Goal: Navigation & Orientation: Find specific page/section

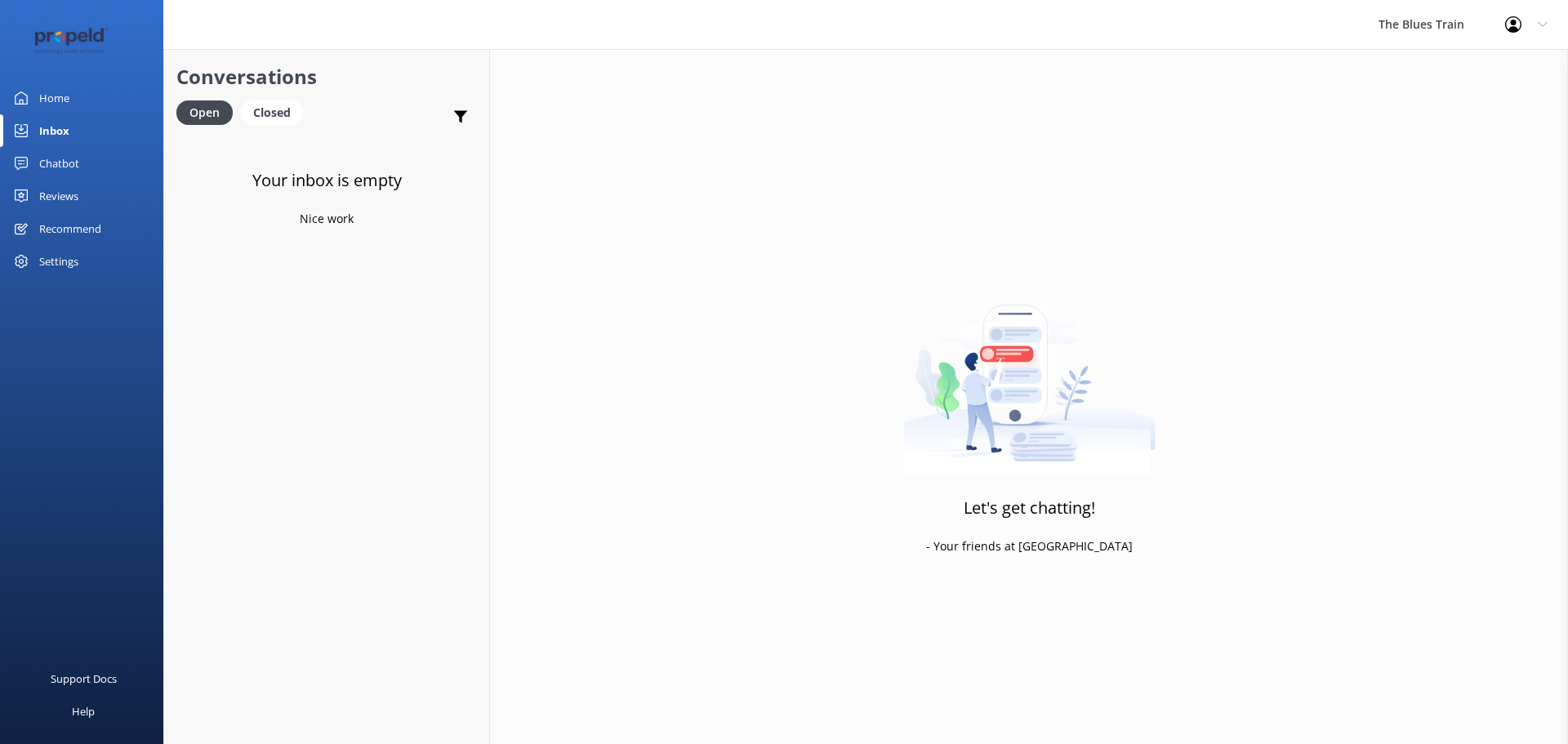
click at [60, 158] on div "Chatbot" at bounding box center [58, 163] width 40 height 32
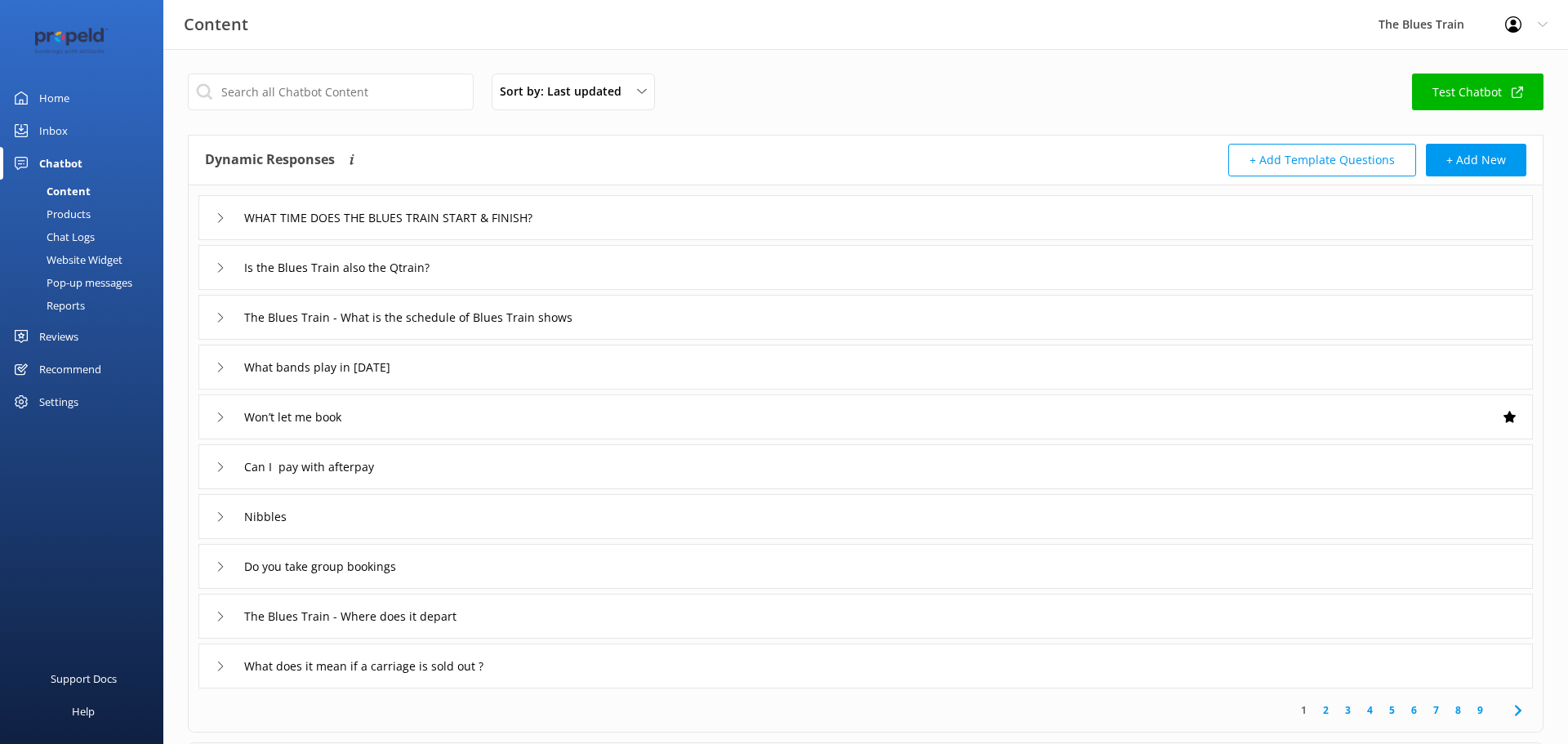
click at [79, 341] on div "Reviews" at bounding box center [58, 336] width 39 height 32
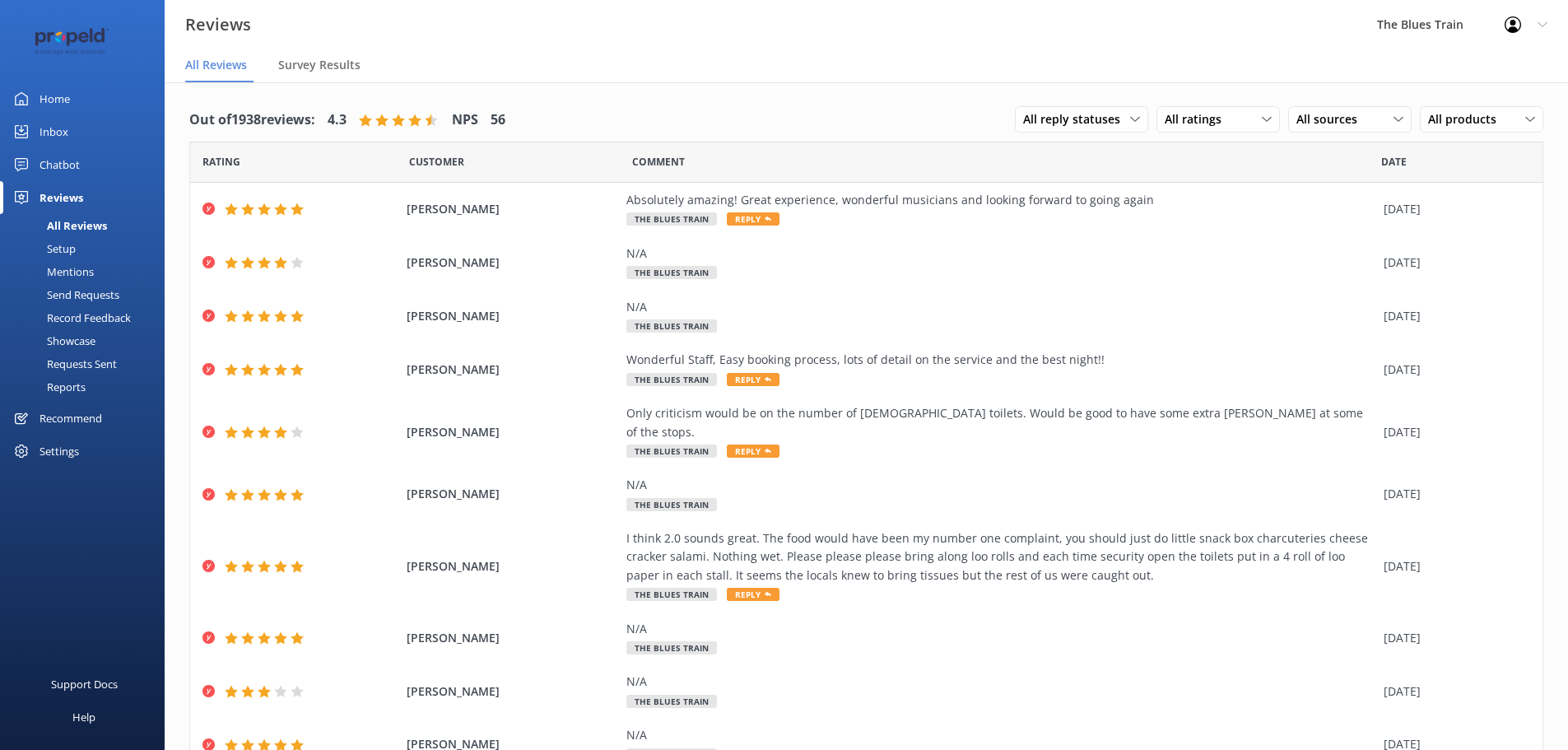
click at [100, 125] on link "Inbox" at bounding box center [82, 132] width 164 height 33
